Goal: Task Accomplishment & Management: Complete application form

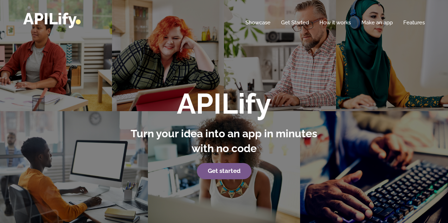
click at [411, 123] on div "APILify Turn your idea into an app in minutes with no code Get started" at bounding box center [224, 133] width 412 height 91
click at [231, 173] on strong "Get started" at bounding box center [224, 170] width 33 height 7
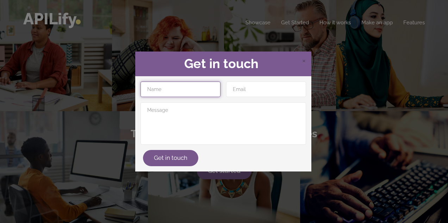
click at [210, 92] on input "text" at bounding box center [181, 88] width 80 height 15
type input "medintelliconectabotbrasil-prog's Org"
click at [205, 88] on input "medintelliconectabotbrasil-prog's Org" at bounding box center [181, 88] width 80 height 15
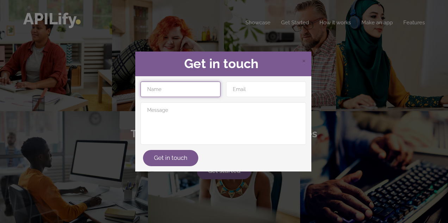
click at [205, 88] on input "text" at bounding box center [181, 88] width 80 height 15
type input "ConectaBot [GEOGRAPHIC_DATA]"
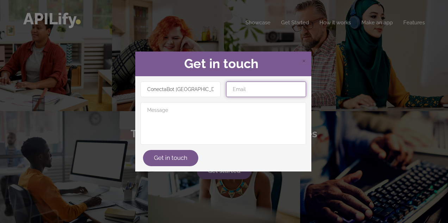
paste input "[EMAIL_ADDRESS][DOMAIN_NAME]"
type input "[EMAIL_ADDRESS][DOMAIN_NAME]"
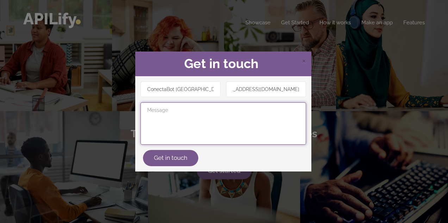
scroll to position [0, 0]
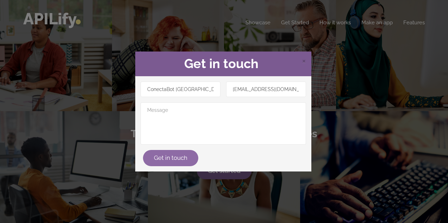
click at [163, 150] on div "Get in touch" at bounding box center [223, 158] width 171 height 16
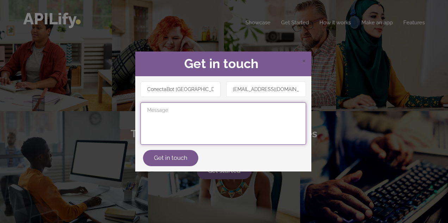
click at [174, 118] on textarea at bounding box center [224, 123] width 166 height 42
type textarea "M"
type textarea "Sistema"
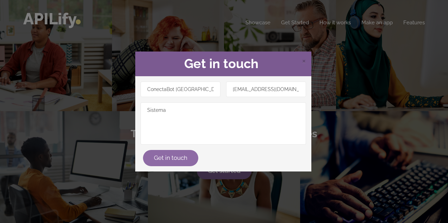
click at [171, 159] on button "Get in touch" at bounding box center [170, 158] width 55 height 16
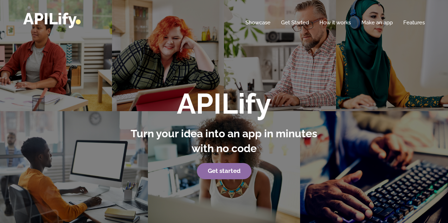
click at [227, 164] on link "Get started" at bounding box center [224, 171] width 55 height 16
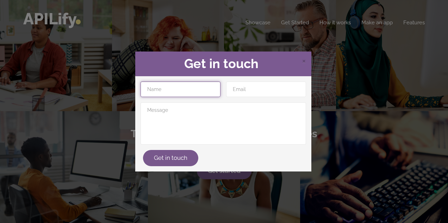
click at [201, 94] on input "text" at bounding box center [181, 88] width 80 height 15
click at [190, 82] on input "text" at bounding box center [181, 88] width 80 height 15
type input "ConectaBot [GEOGRAPHIC_DATA]"
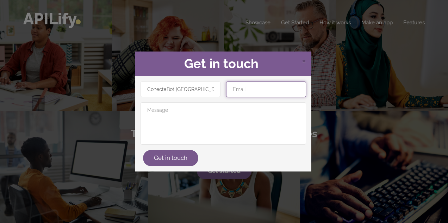
paste input "[EMAIL_ADDRESS][DOMAIN_NAME]"
type input "[EMAIL_ADDRESS][DOMAIN_NAME]"
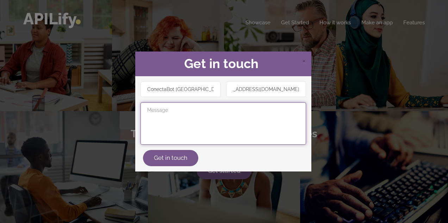
scroll to position [0, 0]
type textarea "Sistema para consultório médico com IA"
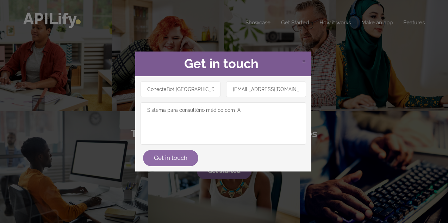
click at [189, 150] on div "Get in touch" at bounding box center [223, 158] width 171 height 16
click at [178, 155] on button "Get in touch" at bounding box center [170, 158] width 55 height 16
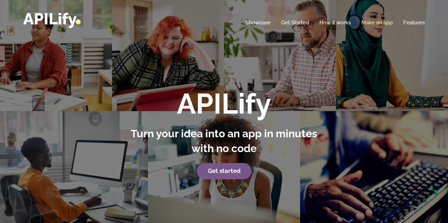
click at [381, 25] on link "Make an app" at bounding box center [376, 22] width 31 height 7
click at [294, 23] on link "Get Started" at bounding box center [295, 22] width 28 height 7
click at [414, 160] on div "APILify Turn your idea into an app in minutes with no code Get started" at bounding box center [224, 133] width 412 height 91
click at [297, 25] on link "Get Started" at bounding box center [295, 22] width 28 height 7
click at [293, 24] on link "Get Started" at bounding box center [295, 22] width 28 height 7
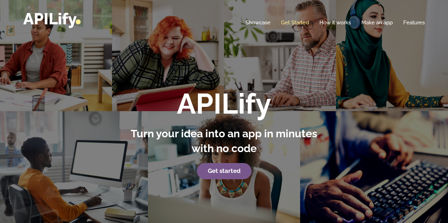
click at [293, 24] on link "Get Started" at bounding box center [295, 22] width 28 height 7
click at [266, 21] on link "Showcase" at bounding box center [258, 22] width 25 height 7
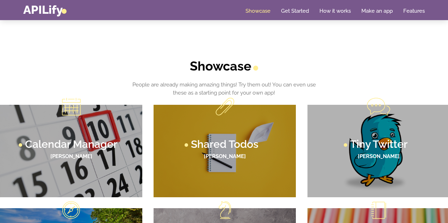
scroll to position [131, 0]
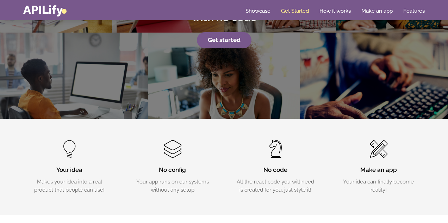
click at [295, 12] on link "Get Started" at bounding box center [295, 10] width 28 height 7
click at [337, 9] on link "How it works" at bounding box center [334, 10] width 31 height 7
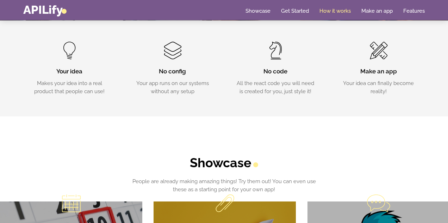
scroll to position [230, 0]
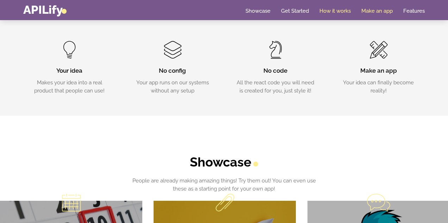
click at [365, 8] on link "Make an app" at bounding box center [376, 10] width 31 height 7
click at [402, 7] on ul "Home Showcase Get Started How it works Make an app Features" at bounding box center [330, 10] width 190 height 7
click at [414, 10] on link "Features" at bounding box center [413, 10] width 21 height 7
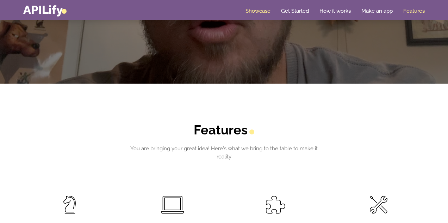
scroll to position [1056, 0]
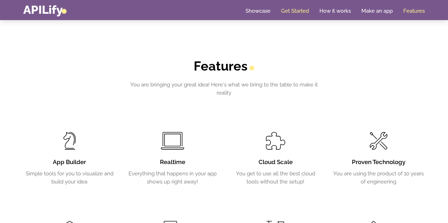
click at [297, 9] on link "Get Started" at bounding box center [295, 10] width 28 height 7
